Goal: Find specific page/section: Find specific page/section

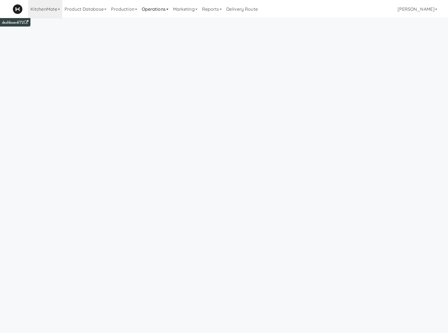
click at [154, 13] on link "Operations" at bounding box center [155, 9] width 31 height 18
click at [156, 21] on link "Sites" at bounding box center [162, 24] width 45 height 10
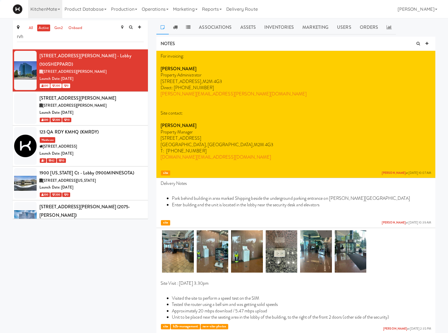
type input "rvh"
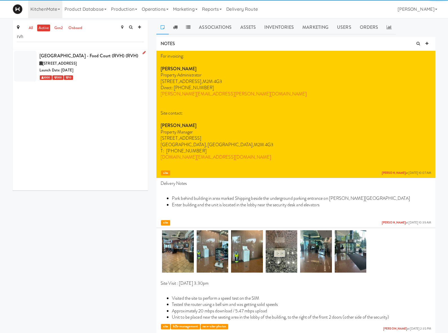
click at [115, 58] on div "Royal Victoria Regional Health Centre - Food Court (RVH) (RVH)" at bounding box center [91, 56] width 104 height 8
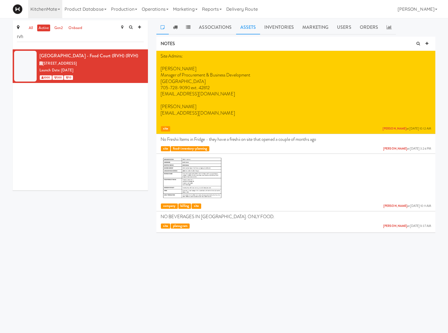
click at [243, 30] on link "Assets" at bounding box center [248, 27] width 24 height 14
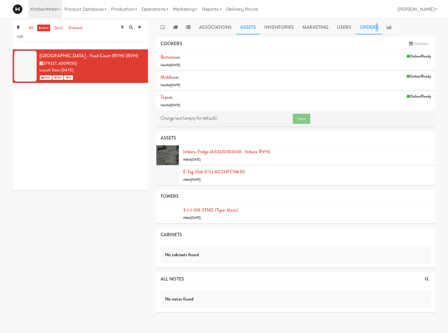
click at [375, 29] on link "Orders" at bounding box center [369, 27] width 27 height 14
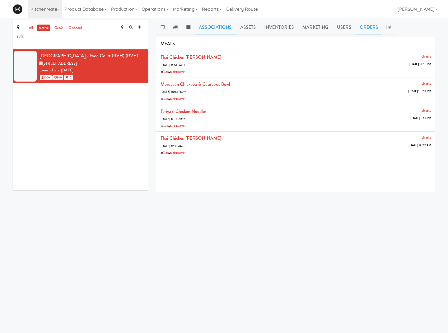
click at [208, 24] on link "Associations" at bounding box center [215, 27] width 41 height 14
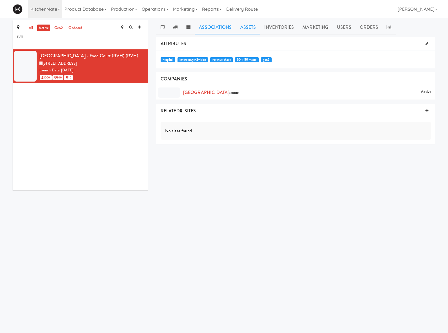
click at [243, 25] on link "Assets" at bounding box center [248, 27] width 24 height 14
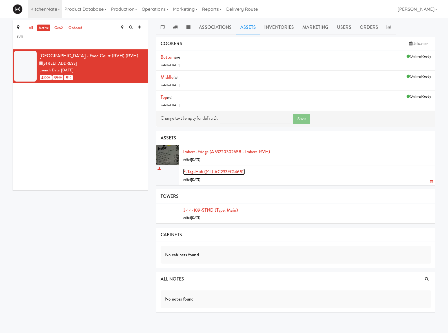
click at [223, 171] on link "E-tag-hub ((^L) AC233FC14651)" at bounding box center [214, 171] width 62 height 6
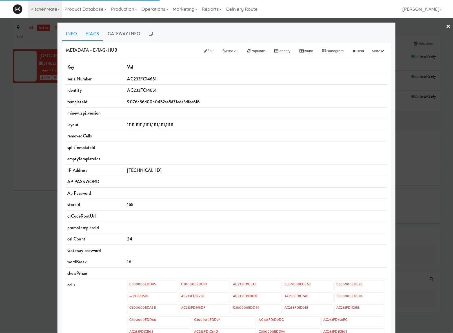
click at [90, 34] on link "Etags" at bounding box center [92, 34] width 22 height 14
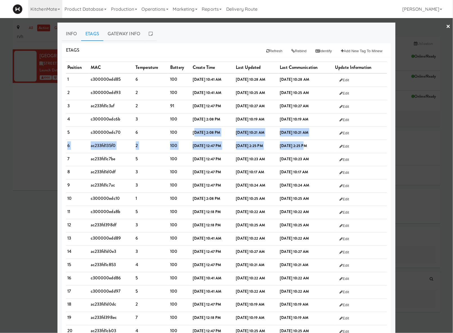
drag, startPoint x: 184, startPoint y: 132, endPoint x: 309, endPoint y: 144, distance: 125.4
click at [309, 144] on tbody "1 c300000edd85 6 100 May 09, 2025, 10:41 AM Aug 12, 2025, 10:28 AM Aug 12, 2025…" at bounding box center [226, 258] width 321 height 371
click at [307, 144] on b "Aug 08, 2025, 2:25 PM" at bounding box center [293, 145] width 27 height 5
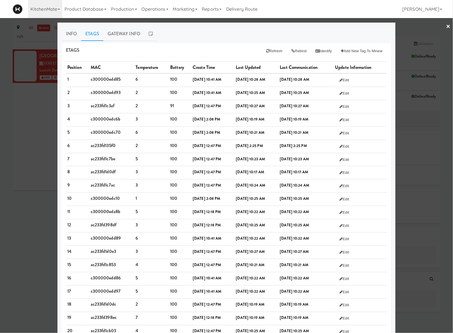
click at [39, 162] on div at bounding box center [226, 166] width 453 height 333
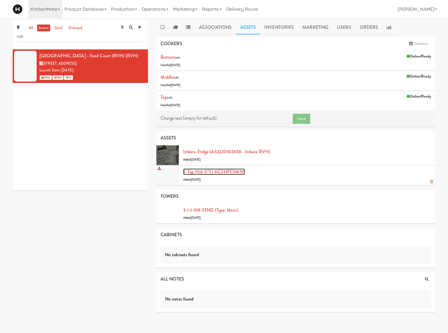
click at [217, 173] on link "E-tag-hub ((^L) AC233FC14651)" at bounding box center [214, 171] width 62 height 6
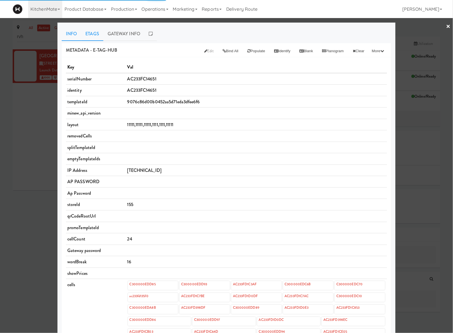
click at [92, 33] on link "Etags" at bounding box center [92, 34] width 22 height 14
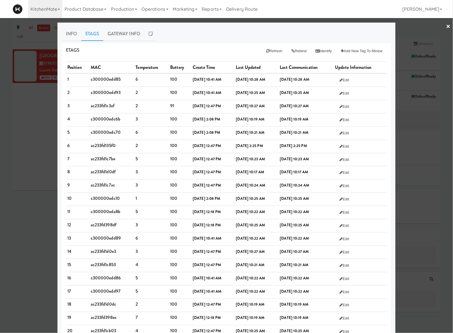
drag, startPoint x: 325, startPoint y: 147, endPoint x: 72, endPoint y: 148, distance: 252.9
click at [72, 148] on tr "6 ac233fd135f0 2 100 Apr 06, 2022, 12:47 PM Aug 08, 2025, 2:25 PM Aug 08, 2025,…" at bounding box center [226, 146] width 321 height 13
click at [423, 163] on div at bounding box center [226, 166] width 453 height 333
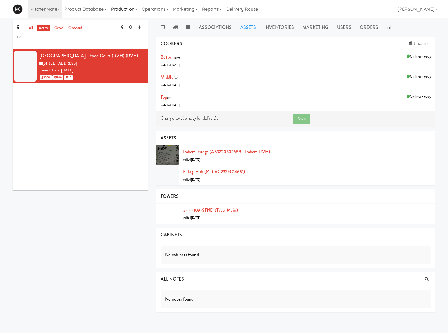
drag, startPoint x: 139, startPoint y: 10, endPoint x: 145, endPoint y: 9, distance: 6.3
click at [140, 9] on link "Production" at bounding box center [124, 9] width 31 height 18
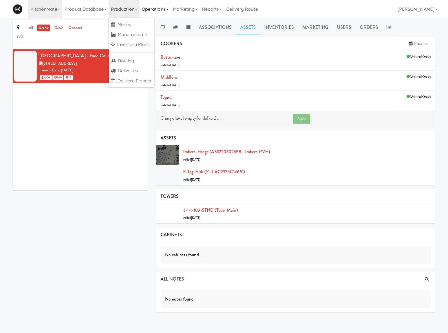
click at [156, 8] on link "Operations" at bounding box center [155, 9] width 31 height 18
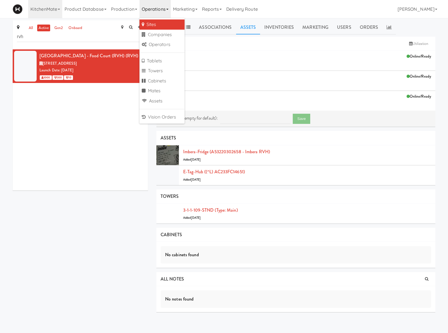
click at [156, 26] on link "Sites" at bounding box center [162, 24] width 45 height 10
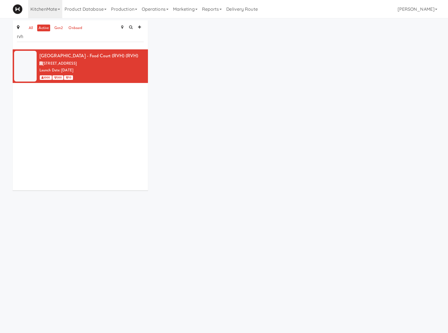
drag, startPoint x: 278, startPoint y: 158, endPoint x: 275, endPoint y: 153, distance: 5.4
click at [278, 158] on div "all active gen2 onboard rvh Royal Victoria Regional Health Centre - Food Court …" at bounding box center [223, 107] width 431 height 174
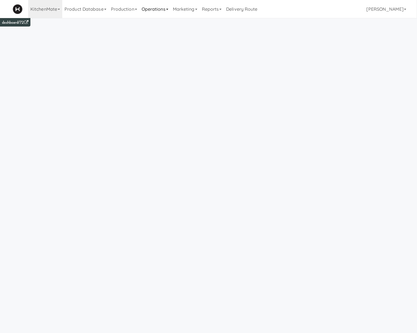
click at [171, 11] on link "Operations" at bounding box center [155, 9] width 31 height 18
click at [169, 42] on link "Operators" at bounding box center [162, 44] width 45 height 10
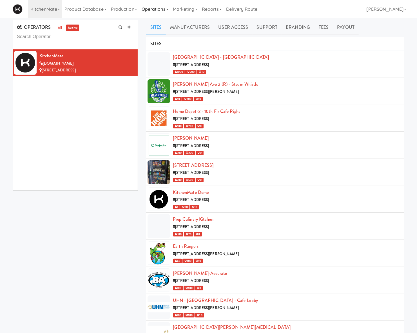
click at [158, 10] on link "Operations" at bounding box center [155, 9] width 31 height 18
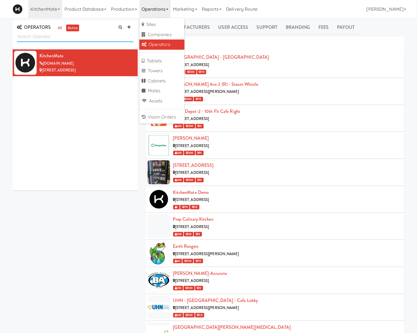
click at [91, 39] on input "text" at bounding box center [75, 37] width 117 height 10
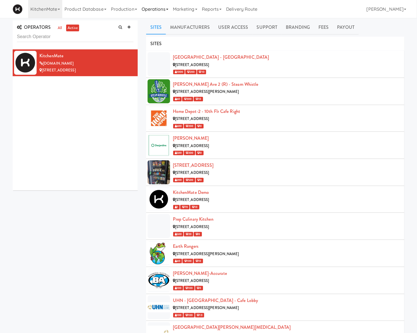
click at [159, 12] on link "Operations" at bounding box center [155, 9] width 31 height 18
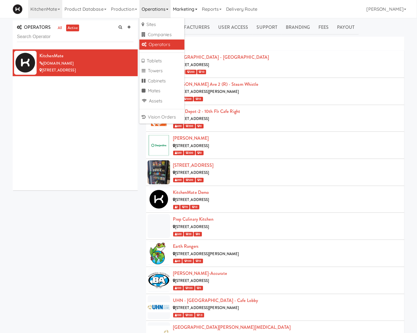
click at [177, 7] on link "Marketing" at bounding box center [185, 9] width 29 height 18
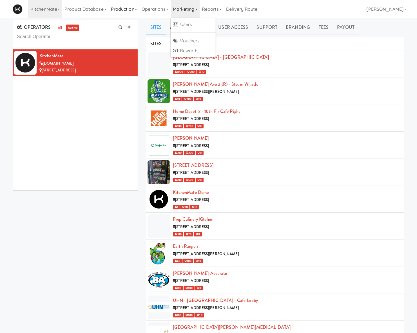
click at [131, 5] on link "Production" at bounding box center [124, 9] width 31 height 18
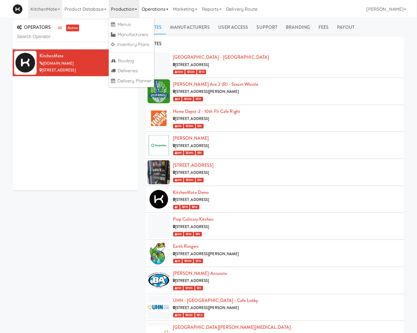
click at [165, 8] on link "Operations" at bounding box center [155, 9] width 31 height 18
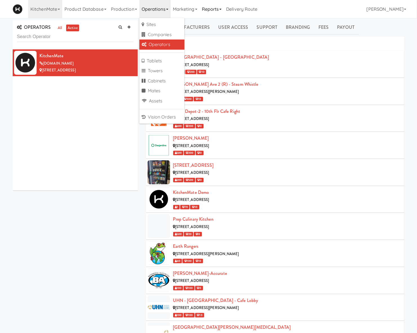
click at [219, 7] on link "Reports" at bounding box center [212, 9] width 25 height 18
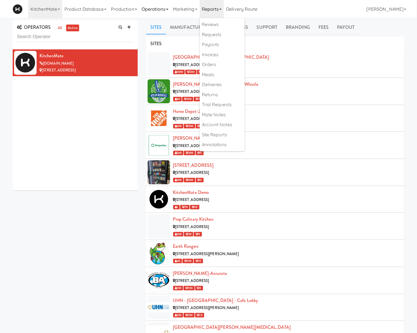
drag, startPoint x: 147, startPoint y: 19, endPoint x: 150, endPoint y: 14, distance: 5.7
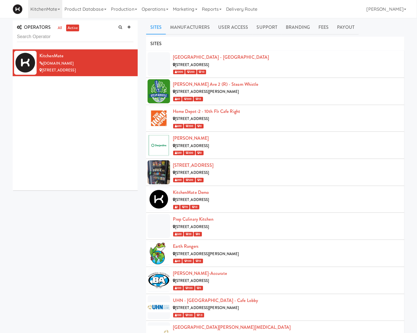
drag, startPoint x: 152, startPoint y: 11, endPoint x: 155, endPoint y: 18, distance: 7.1
click at [153, 11] on link "Operations" at bounding box center [155, 9] width 31 height 18
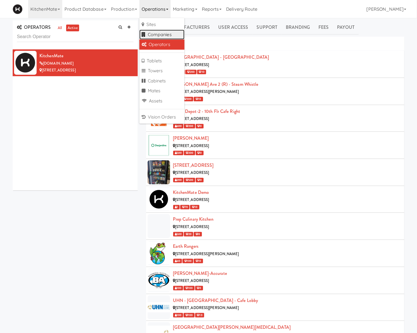
click at [166, 33] on link "Companies" at bounding box center [162, 35] width 45 height 10
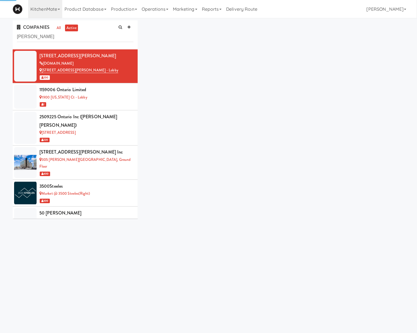
type input "[PERSON_NAME]"
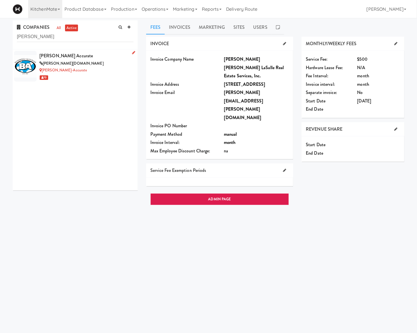
click at [112, 63] on div "[PERSON_NAME][DOMAIN_NAME]" at bounding box center [86, 63] width 94 height 7
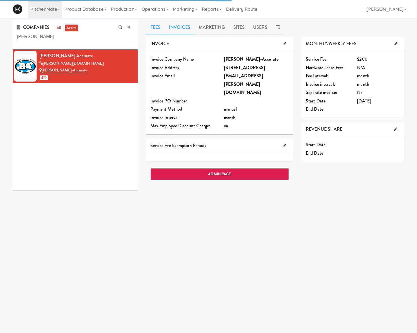
click at [173, 24] on link "Invoices" at bounding box center [180, 27] width 30 height 14
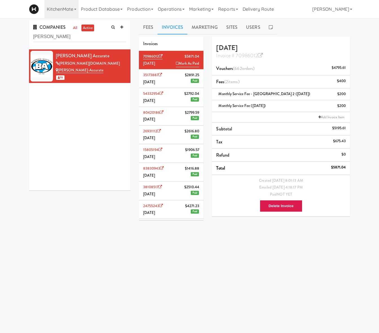
click at [148, 79] on span "[DATE]" at bounding box center [149, 81] width 12 height 5
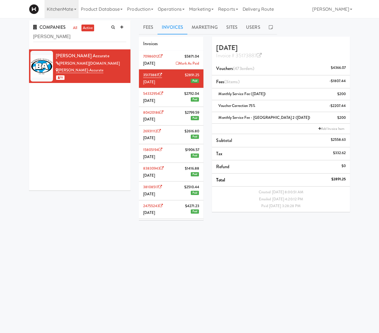
click at [153, 65] on span "[DATE]" at bounding box center [149, 63] width 12 height 5
